Goal: Register for event/course

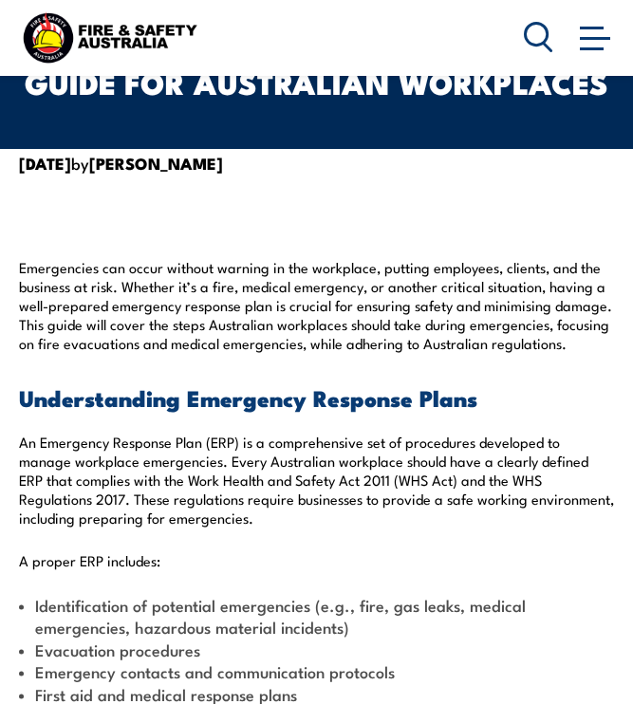
scroll to position [294, 0]
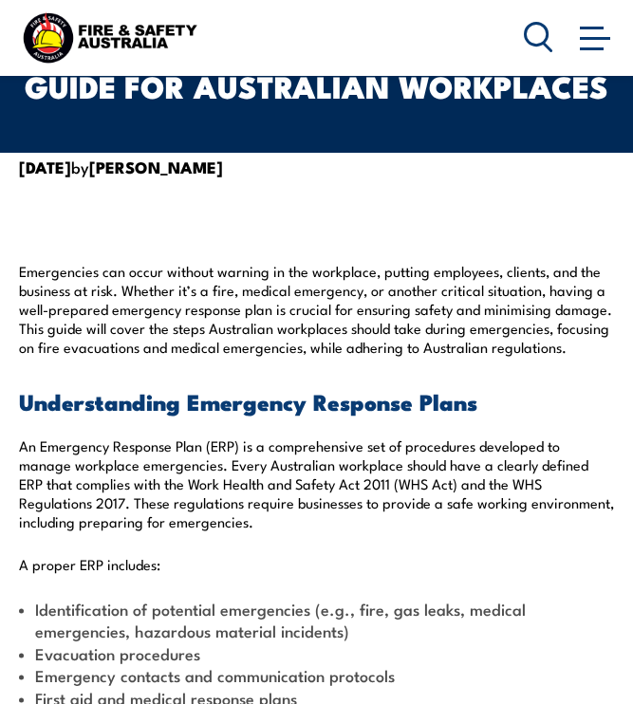
click at [592, 44] on span at bounding box center [595, 37] width 30 height 21
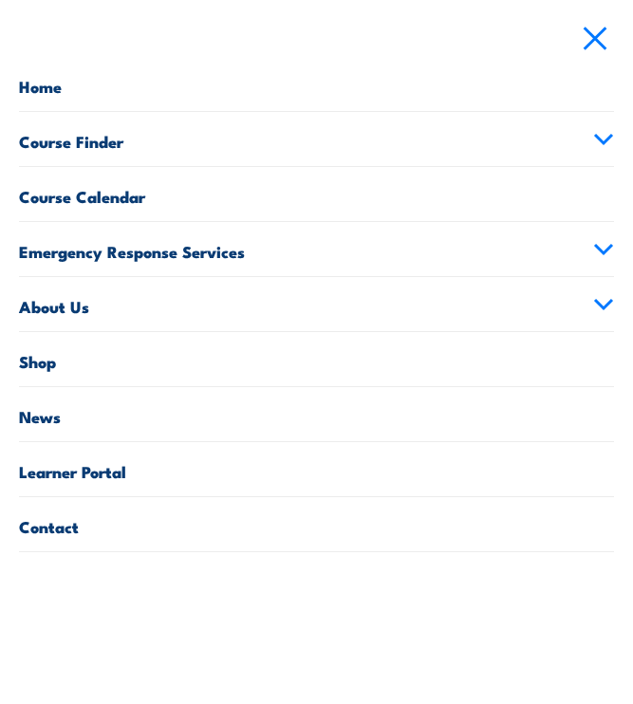
click at [573, 252] on link "Emergency Response Services" at bounding box center [316, 249] width 595 height 54
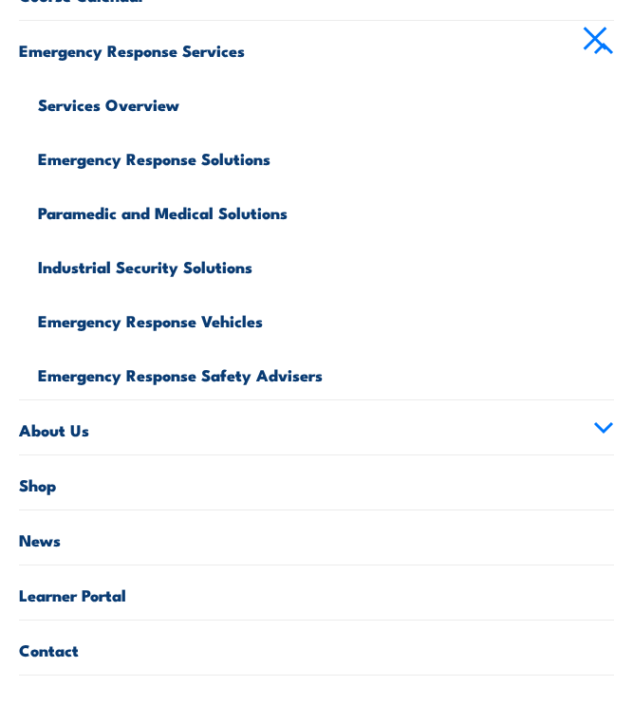
scroll to position [199, 0]
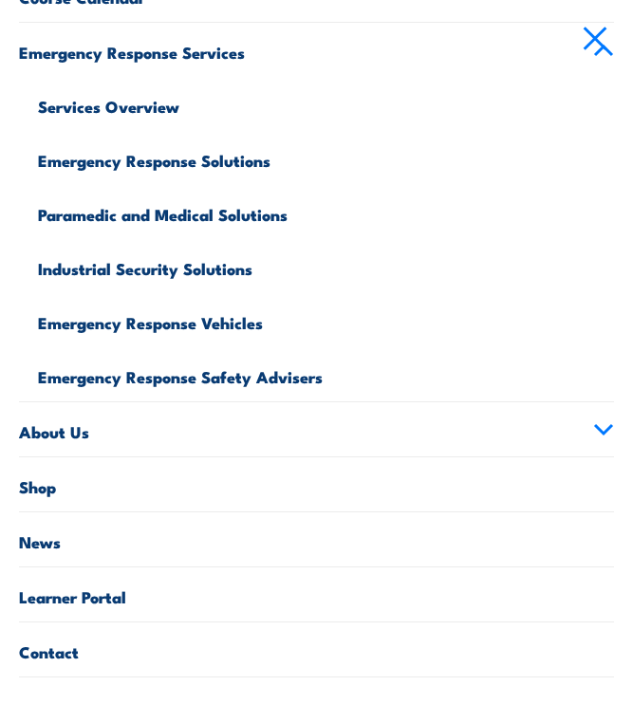
click at [193, 165] on link "Emergency Response Solutions" at bounding box center [326, 158] width 576 height 54
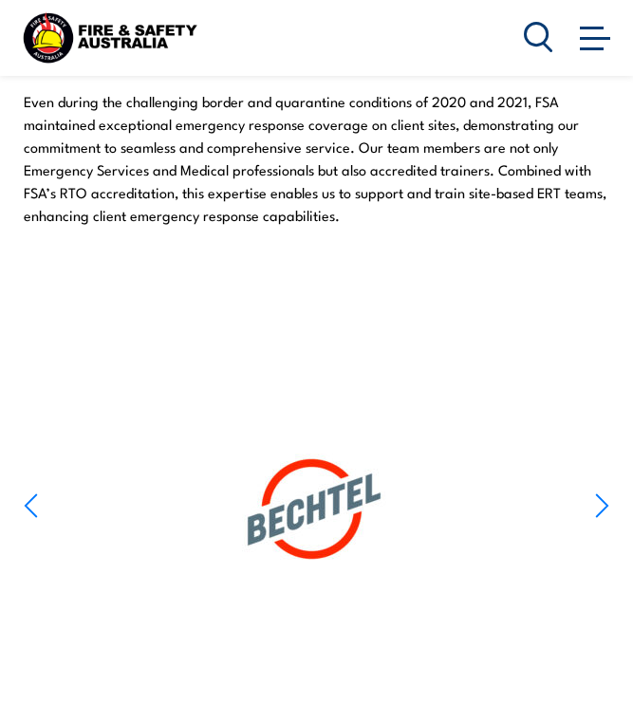
scroll to position [1045, 0]
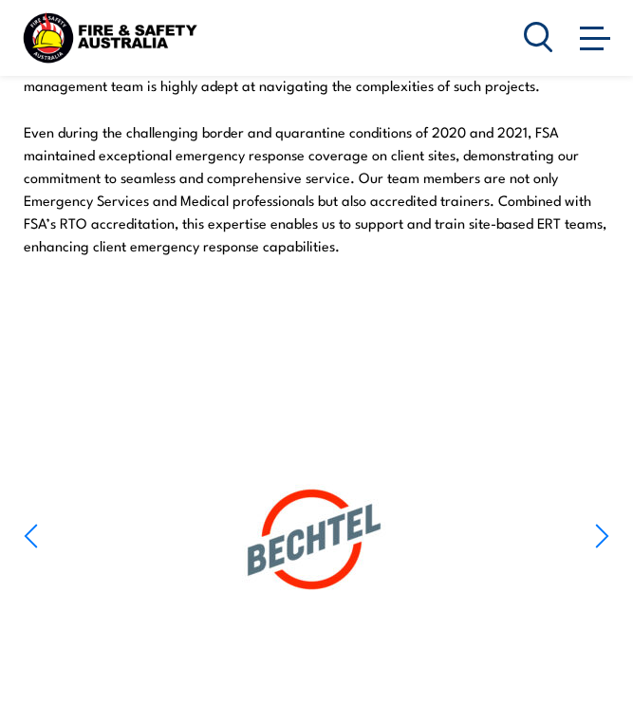
click at [607, 20] on link at bounding box center [595, 37] width 38 height 38
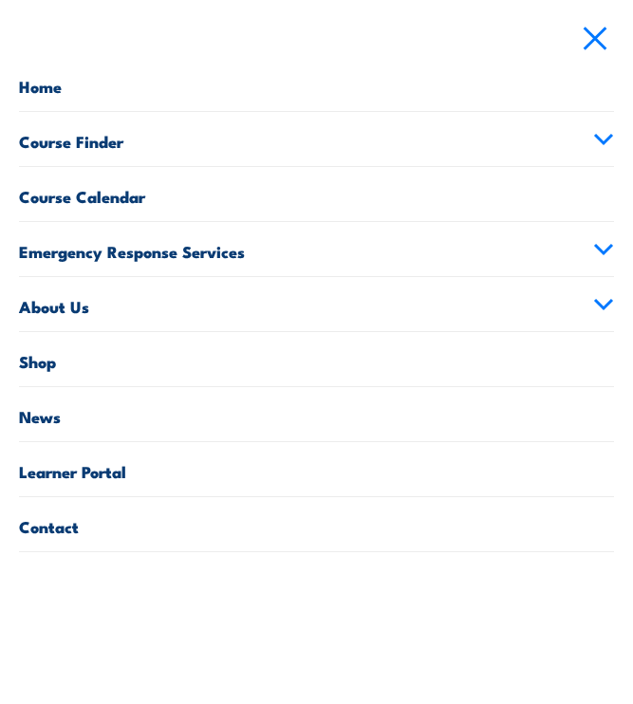
click at [123, 187] on link "Course Calendar" at bounding box center [316, 194] width 595 height 54
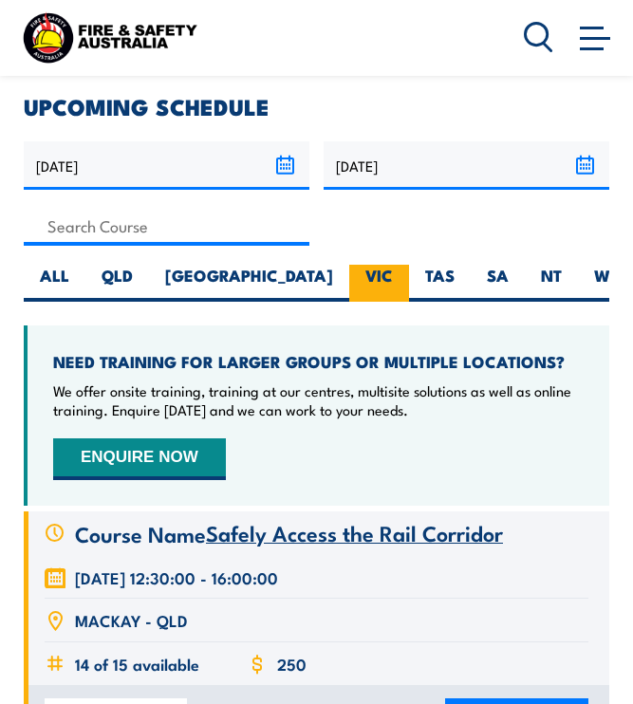
click at [349, 278] on label "VIC" at bounding box center [379, 283] width 60 height 37
click at [393, 277] on input "VIC" at bounding box center [399, 271] width 12 height 12
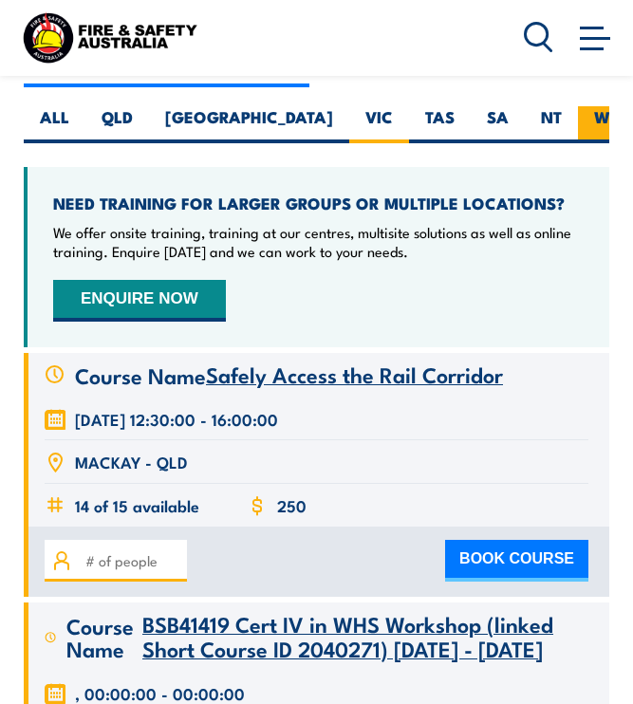
scroll to position [615, 0]
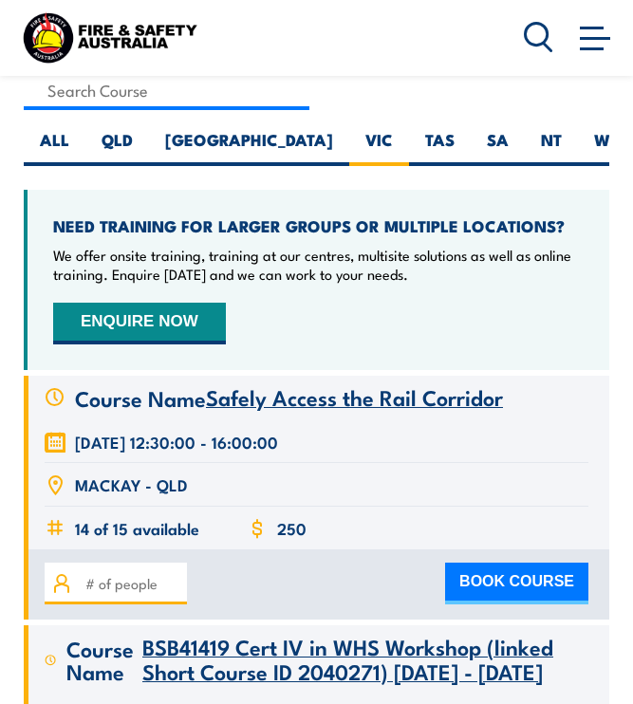
radio input "true"
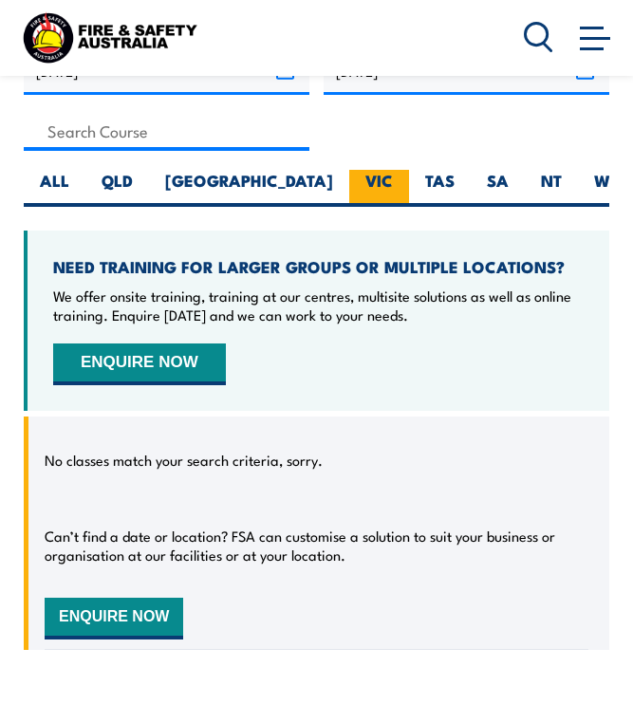
click at [349, 175] on label "VIC" at bounding box center [379, 188] width 60 height 37
click at [393, 175] on input "VIC" at bounding box center [399, 176] width 12 height 12
radio input "true"
